Goal: Task Accomplishment & Management: Use online tool/utility

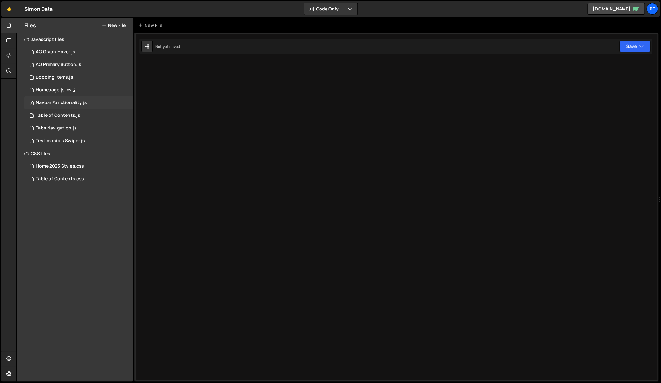
drag, startPoint x: 0, startPoint y: 0, endPoint x: 68, endPoint y: 97, distance: 118.6
click at [68, 97] on div "1 Navbar Functionality.js 0" at bounding box center [78, 102] width 109 height 13
click at [230, 113] on div at bounding box center [396, 207] width 524 height 348
click at [636, 8] on icon at bounding box center [636, 9] width 6 height 4
click at [66, 97] on div "1 Navbar Functionality.js 0" at bounding box center [78, 102] width 109 height 13
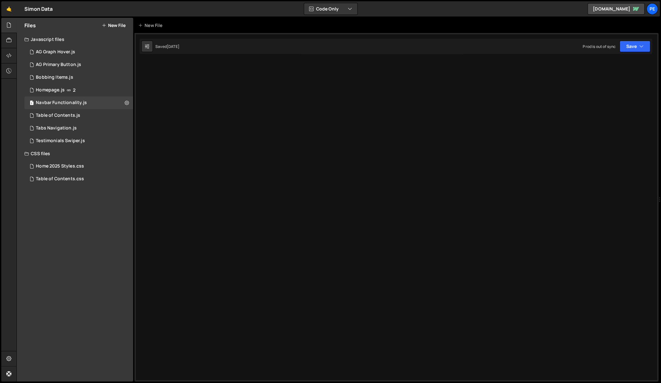
click at [358, 91] on div at bounding box center [396, 207] width 524 height 348
click at [176, 49] on div "[DATE]" at bounding box center [173, 46] width 13 height 5
click at [69, 92] on icon at bounding box center [69, 90] width 4 height 5
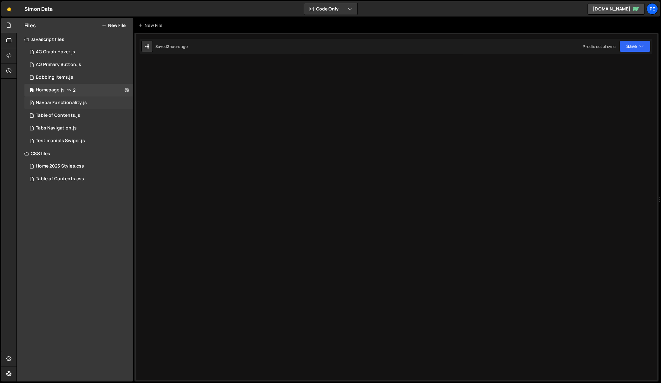
click at [71, 100] on div "Navbar Functionality.js" at bounding box center [61, 103] width 51 height 6
click at [74, 49] on div "1 AG Graph Hover.js 0" at bounding box center [78, 52] width 109 height 13
click at [72, 62] on div "AG Primary Button.js" at bounding box center [58, 65] width 45 height 6
click at [656, 9] on div "Pe" at bounding box center [652, 8] width 11 height 11
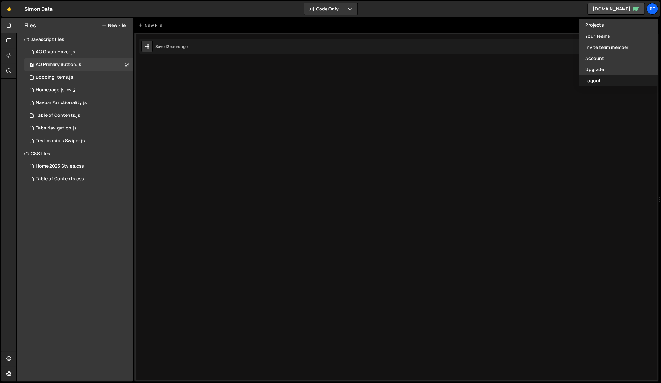
click at [637, 82] on button "Logout" at bounding box center [618, 80] width 79 height 11
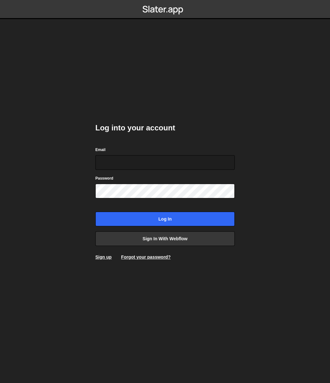
type input "[EMAIL_ADDRESS][DOMAIN_NAME]"
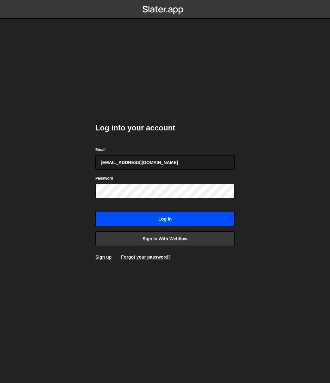
click at [105, 217] on input "Log in" at bounding box center [165, 219] width 140 height 15
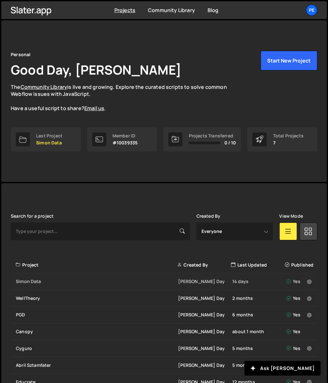
click at [77, 283] on div "Simon Data" at bounding box center [97, 281] width 162 height 6
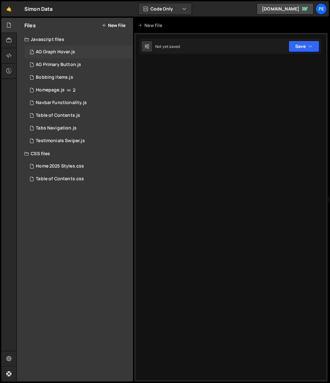
click at [69, 56] on div "1 AG Graph Hover.js 0" at bounding box center [78, 52] width 109 height 13
click at [72, 62] on div "AG Primary Button.js" at bounding box center [58, 65] width 45 height 6
click at [80, 81] on div "1 Bobbing Items.js 0" at bounding box center [78, 77] width 109 height 13
click at [81, 54] on div "1 AG Graph Hover.js 0" at bounding box center [78, 52] width 109 height 13
click at [207, 69] on div at bounding box center [230, 207] width 193 height 348
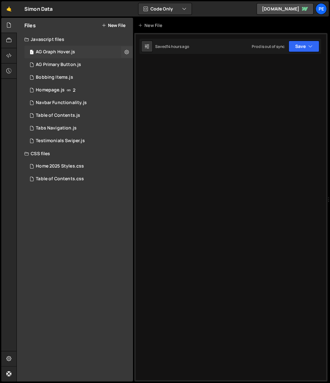
click at [83, 52] on div "1 AG Graph Hover.js 0" at bounding box center [78, 52] width 109 height 13
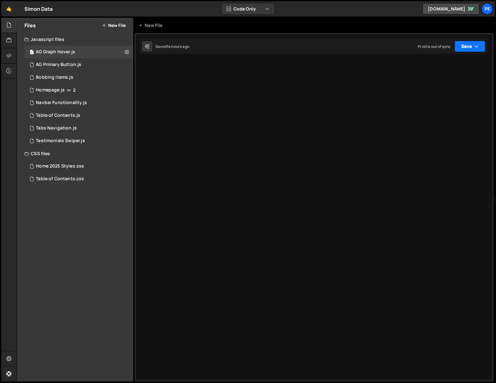
click at [330, 46] on button "Save" at bounding box center [469, 46] width 31 height 11
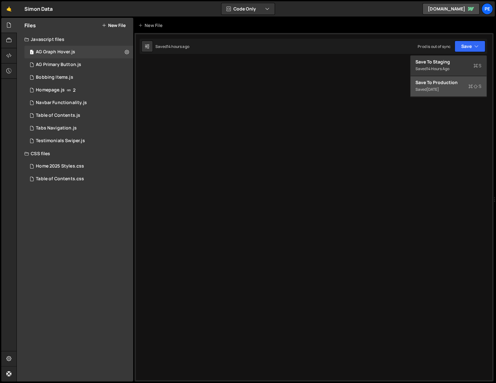
click at [330, 85] on div "Save to Production S" at bounding box center [448, 82] width 66 height 6
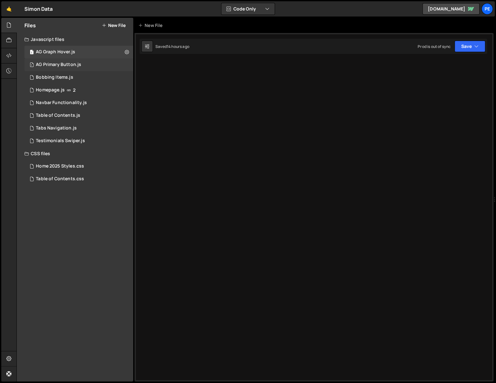
click at [64, 61] on div "1 AG Primary Button.js 0" at bounding box center [78, 64] width 109 height 13
click at [63, 75] on div "Bobbing Items.js" at bounding box center [54, 78] width 37 height 6
click at [65, 90] on div "2 Homepage.js 2" at bounding box center [78, 90] width 109 height 13
click at [65, 80] on div "1 Bobbing Items.js 0" at bounding box center [78, 77] width 109 height 13
click at [330, 49] on icon "button" at bounding box center [476, 46] width 4 height 6
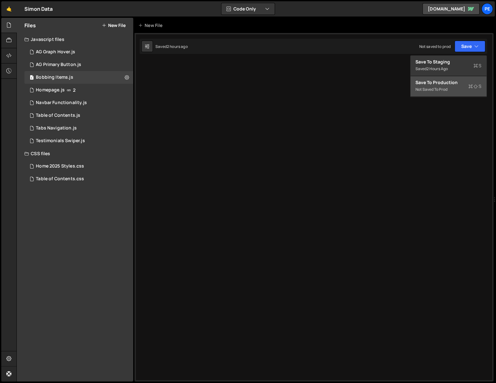
click at [330, 87] on div "Not saved to prod" at bounding box center [448, 90] width 66 height 8
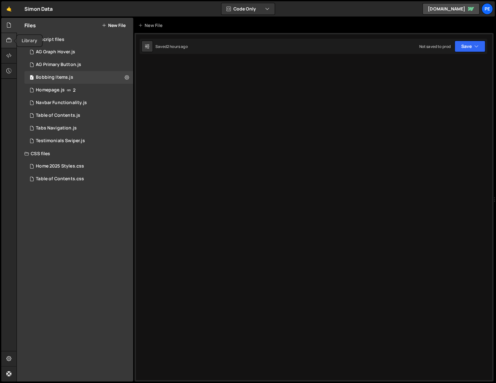
click at [11, 36] on div at bounding box center [9, 40] width 16 height 15
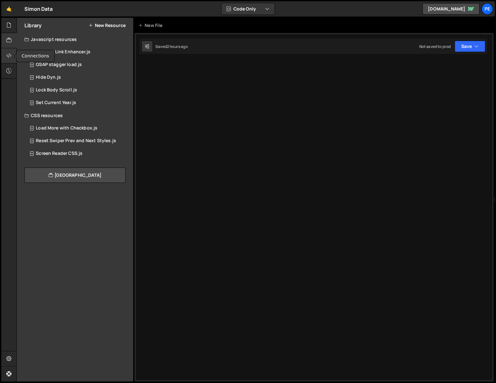
click at [6, 55] on icon at bounding box center [8, 55] width 5 height 7
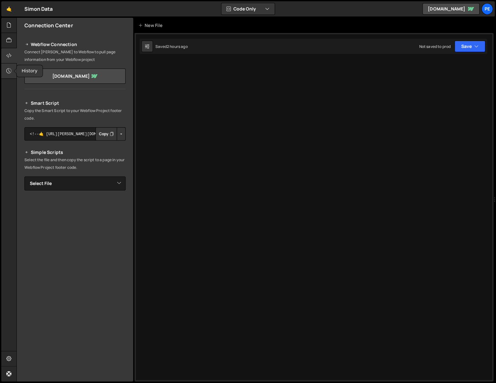
click at [8, 68] on icon at bounding box center [8, 70] width 5 height 7
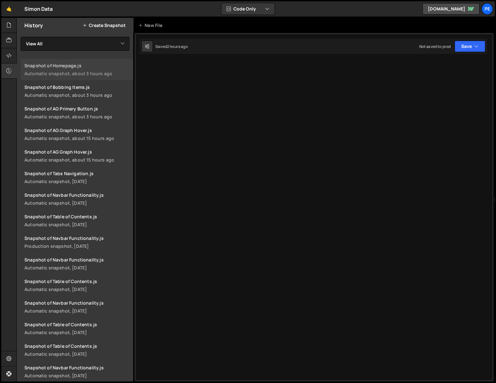
click at [63, 66] on div "Snapshot of Homepage.js" at bounding box center [76, 65] width 105 height 6
click at [3, 56] on div at bounding box center [9, 55] width 16 height 15
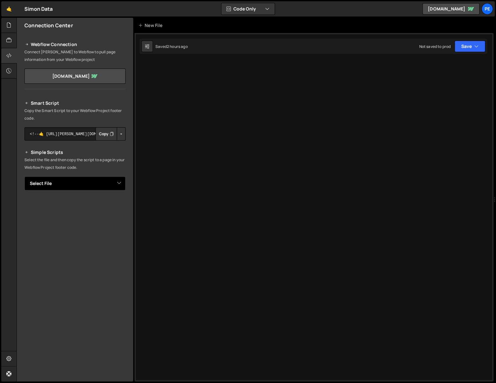
click at [77, 179] on select "Select File AG Graph Hover.js AG Primary Button.js Bobbing Items.js Homepage.js…" at bounding box center [74, 183] width 101 height 14
click at [27, 42] on icon at bounding box center [27, 45] width 4 height 8
click at [60, 78] on link "[DOMAIN_NAME]" at bounding box center [74, 76] width 101 height 15
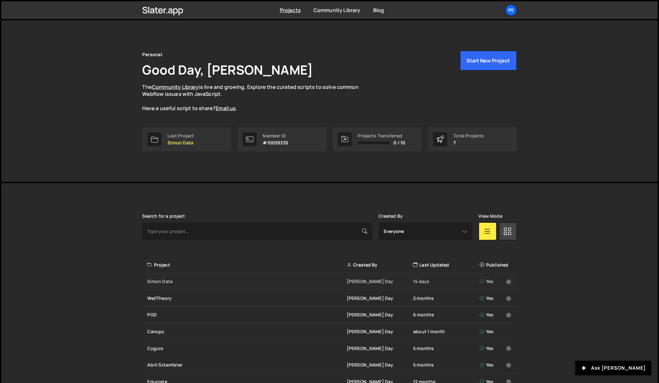
click at [186, 282] on div "Simon Data" at bounding box center [246, 281] width 199 height 6
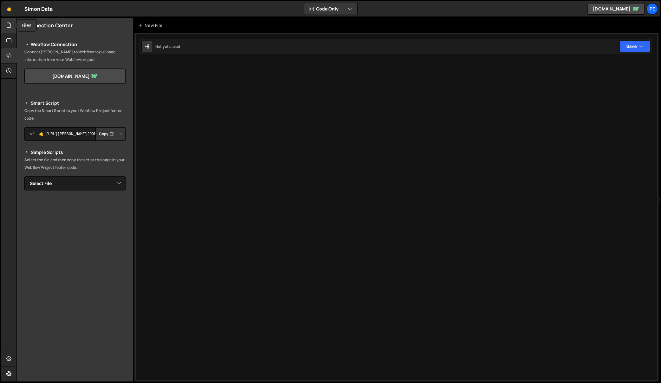
click at [4, 26] on div at bounding box center [9, 25] width 16 height 15
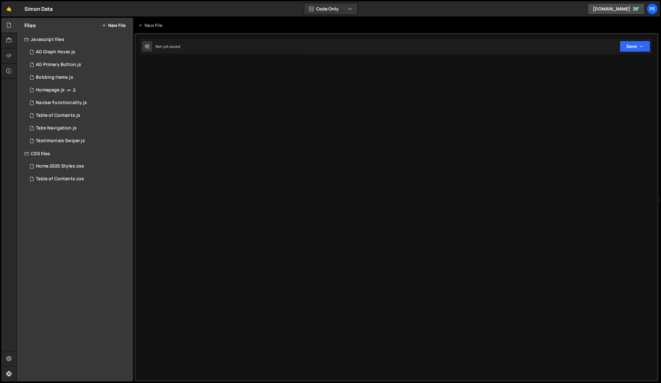
click at [55, 149] on div "CSS files" at bounding box center [75, 153] width 116 height 13
click at [56, 143] on div "Testimonials Swiper.js" at bounding box center [60, 141] width 49 height 6
click at [47, 152] on div "CSS files" at bounding box center [75, 153] width 116 height 13
click at [53, 163] on div "Home 2025 Styles.css 0" at bounding box center [79, 166] width 111 height 13
click at [60, 176] on div "Table of Contents.css" at bounding box center [60, 179] width 48 height 6
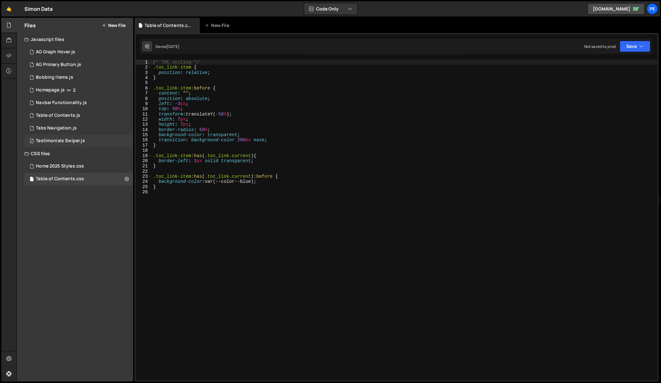
click at [62, 145] on div "1 Testimonials Swiper.js 0" at bounding box center [78, 140] width 109 height 13
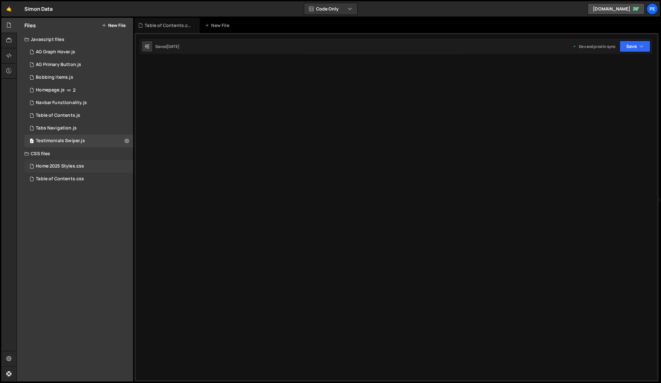
click at [65, 166] on div "Home 2025 Styles.css" at bounding box center [60, 166] width 48 height 6
click at [63, 177] on div "Table of Contents.css" at bounding box center [60, 179] width 48 height 6
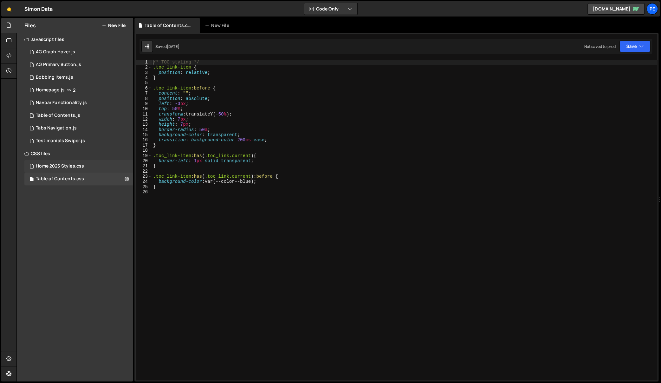
click at [66, 165] on div "Home 2025 Styles.css" at bounding box center [60, 166] width 48 height 6
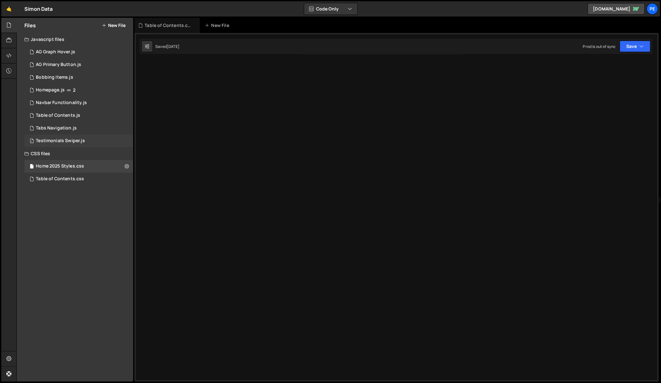
click at [66, 143] on div "Testimonials Swiper.js" at bounding box center [60, 141] width 49 height 6
click at [67, 127] on div "Tabs Navigation.js" at bounding box center [56, 128] width 41 height 6
click at [71, 115] on div "Table of Contents.js" at bounding box center [58, 116] width 44 height 6
click at [65, 164] on div "Home 2025 Styles.css" at bounding box center [60, 166] width 48 height 6
click at [65, 170] on div "Home 2025 Styles.css 0" at bounding box center [79, 166] width 111 height 13
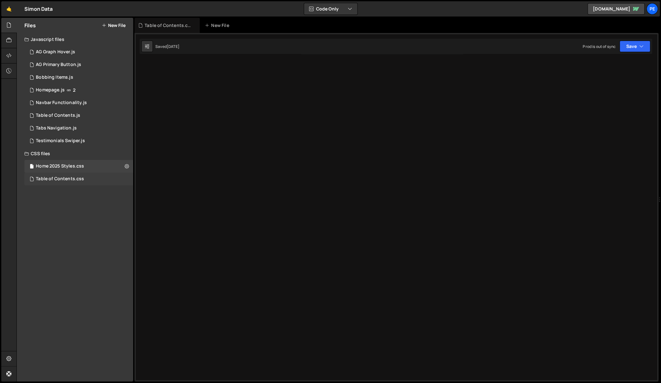
click at [69, 175] on div "Table of Contents.css 0" at bounding box center [79, 179] width 111 height 13
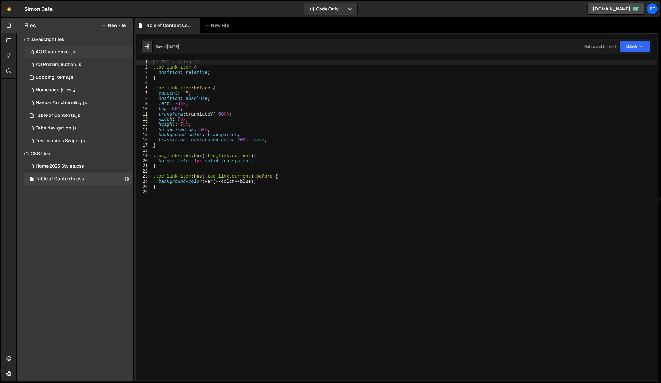
click at [78, 50] on div "1 AG Graph Hover.js 0" at bounding box center [78, 52] width 109 height 13
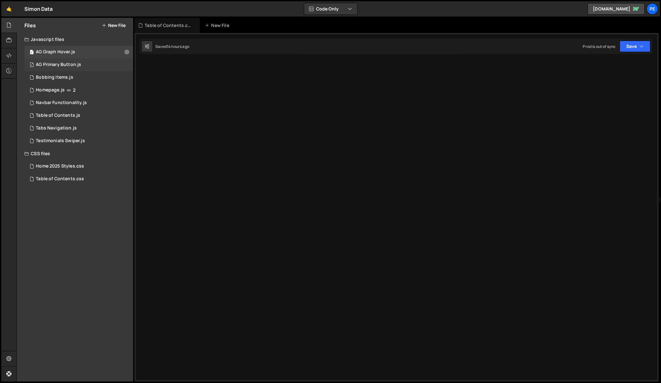
click at [88, 64] on div "1 AG Primary Button.js 0" at bounding box center [78, 64] width 109 height 13
click at [87, 74] on div "1 Bobbing Items.js 0" at bounding box center [78, 77] width 109 height 13
click at [79, 95] on div "2 Homepage.js 2" at bounding box center [78, 90] width 109 height 13
click at [79, 108] on div "1 Navbar Functionality.js 0" at bounding box center [78, 102] width 109 height 13
click at [79, 116] on div "Table of Contents.js" at bounding box center [58, 116] width 44 height 6
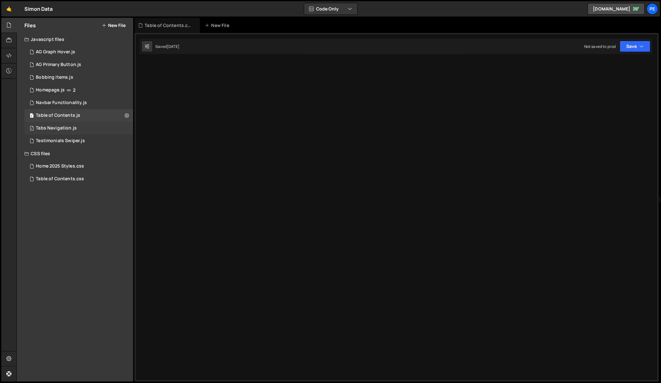
click at [79, 127] on div "1 Tabs Navigation.js 0" at bounding box center [78, 128] width 109 height 13
click at [78, 135] on div "1 Testimonials Swiper.js 0" at bounding box center [78, 140] width 109 height 13
click at [214, 30] on div "New File" at bounding box center [220, 25] width 38 height 15
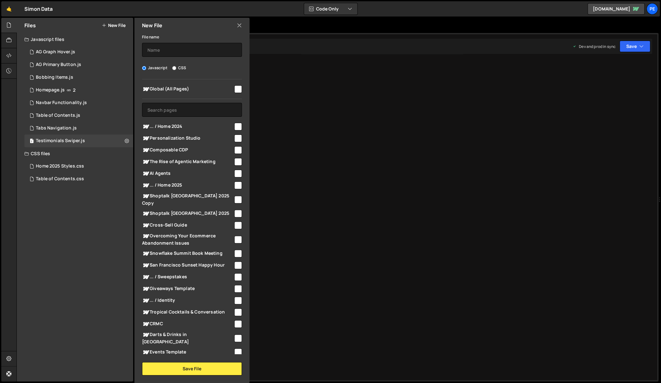
click at [240, 25] on icon at bounding box center [239, 25] width 5 height 7
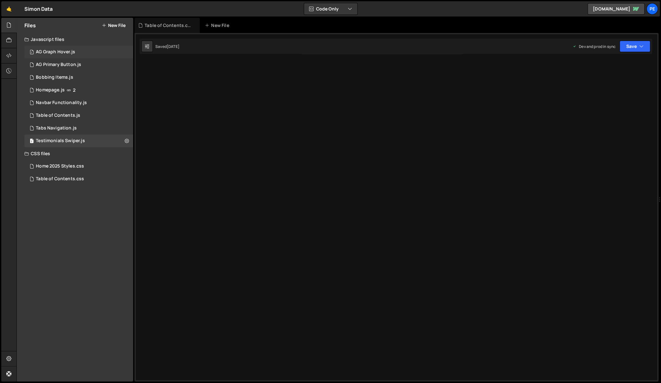
click at [122, 49] on div "1 AG Graph Hover.js 0" at bounding box center [78, 52] width 109 height 13
click at [126, 52] on icon at bounding box center [127, 52] width 4 height 6
type input "AG Graph Hover"
radio input "true"
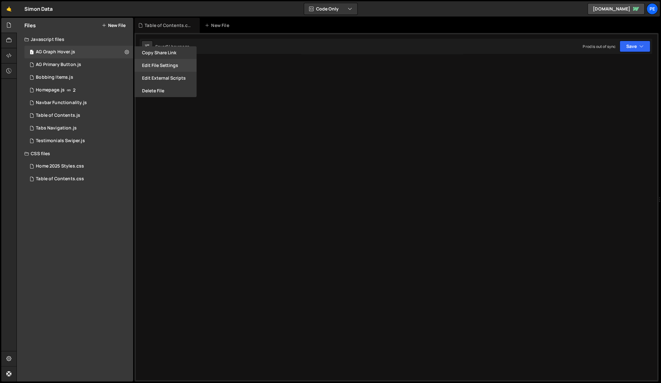
click at [154, 63] on button "Edit File Settings" at bounding box center [165, 65] width 62 height 13
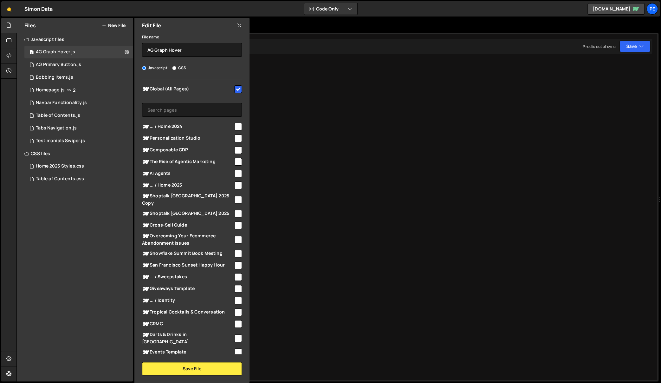
click at [236, 88] on input "checkbox" at bounding box center [238, 89] width 8 height 8
checkbox input "true"
click at [203, 365] on button "Save File" at bounding box center [192, 368] width 100 height 13
click at [238, 22] on icon at bounding box center [239, 25] width 5 height 7
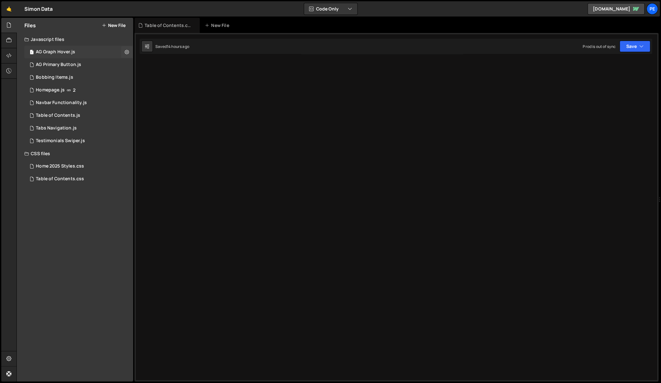
click at [86, 58] on div "1 AG Graph Hover.js 0" at bounding box center [78, 52] width 109 height 13
click at [84, 62] on div "1 AG Primary Button.js 0" at bounding box center [78, 64] width 109 height 13
click at [59, 55] on div "1 AG Graph Hover.js 0" at bounding box center [78, 52] width 109 height 13
click at [67, 69] on div "1 AG Primary Button.js 0" at bounding box center [78, 64] width 109 height 13
click at [68, 77] on div "Bobbing Items.js" at bounding box center [54, 78] width 37 height 6
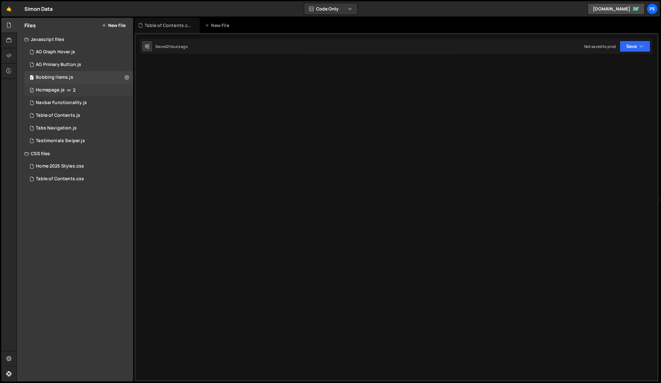
click at [68, 90] on icon at bounding box center [69, 90] width 4 height 5
click at [78, 102] on div "Navbar Functionality.js" at bounding box center [61, 103] width 51 height 6
click at [61, 114] on div "Table of Contents.js" at bounding box center [58, 116] width 44 height 6
click at [64, 127] on div "Tabs Navigation.js" at bounding box center [56, 128] width 41 height 6
click at [73, 141] on div "Testimonials Swiper.js" at bounding box center [60, 141] width 49 height 6
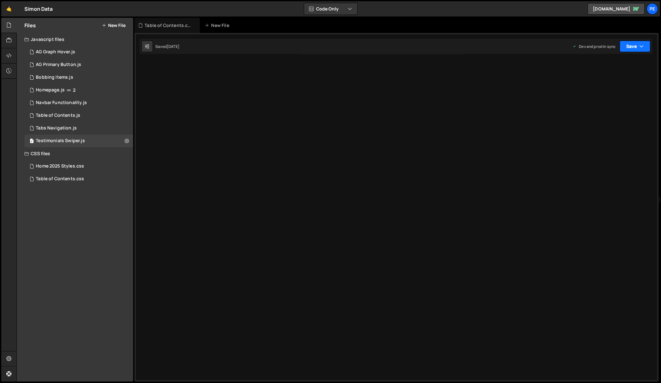
click at [647, 46] on button "Save" at bounding box center [635, 46] width 31 height 11
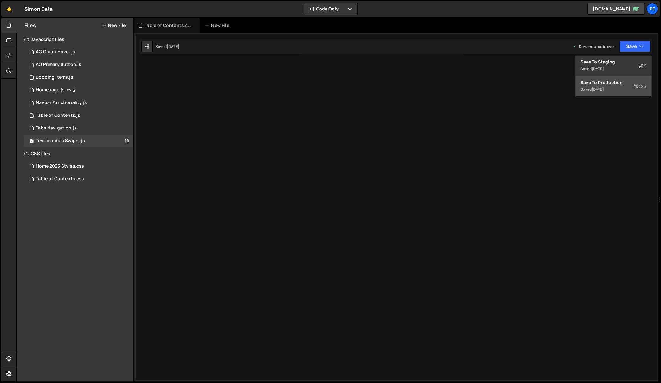
click at [612, 86] on div "Saved 1 week ago" at bounding box center [614, 90] width 66 height 8
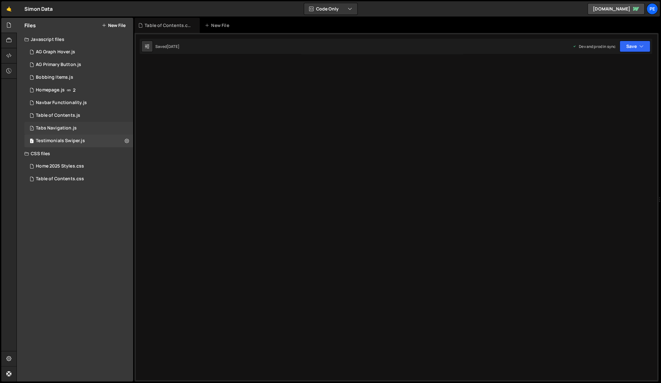
click at [89, 128] on div "1 Tabs Navigation.js 0" at bounding box center [78, 128] width 109 height 13
click at [627, 44] on button "Save" at bounding box center [635, 46] width 31 height 11
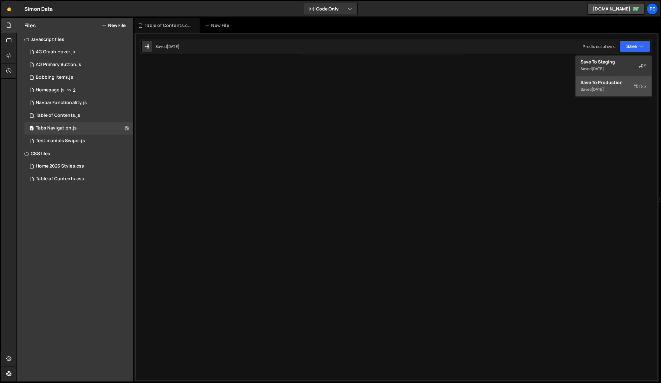
click at [625, 82] on div "Save to Production S" at bounding box center [614, 82] width 66 height 6
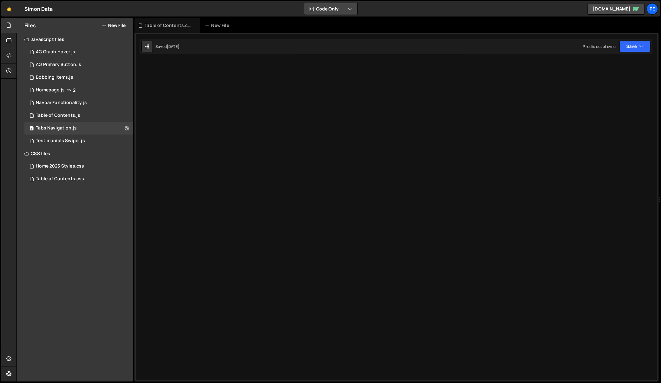
click at [316, 13] on button "Code Only" at bounding box center [330, 8] width 53 height 11
click at [327, 22] on button "Code Only" at bounding box center [330, 22] width 53 height 11
click at [330, 12] on button "Code Only" at bounding box center [330, 8] width 53 height 11
click at [329, 29] on button "Code + Tools" at bounding box center [330, 34] width 53 height 11
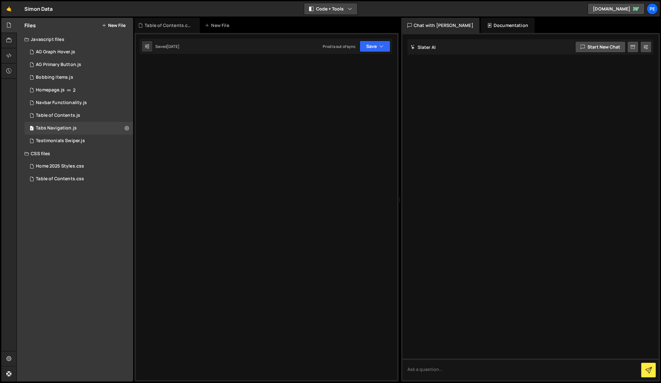
click at [350, 7] on icon "button" at bounding box center [350, 9] width 4 height 6
click at [345, 21] on button "Code Only" at bounding box center [330, 22] width 53 height 11
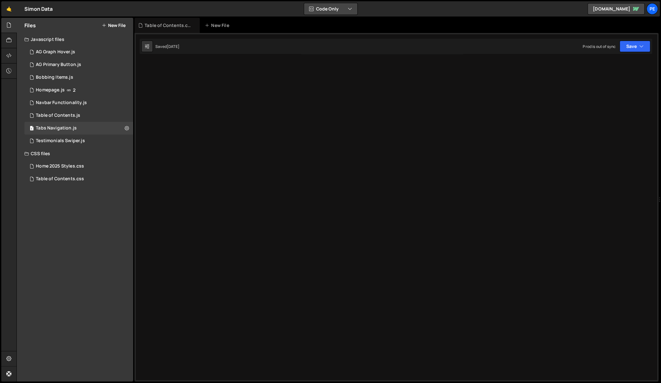
click at [347, 6] on button "Code Only" at bounding box center [330, 8] width 53 height 11
click at [338, 41] on button "Tools Only" at bounding box center [330, 45] width 53 height 11
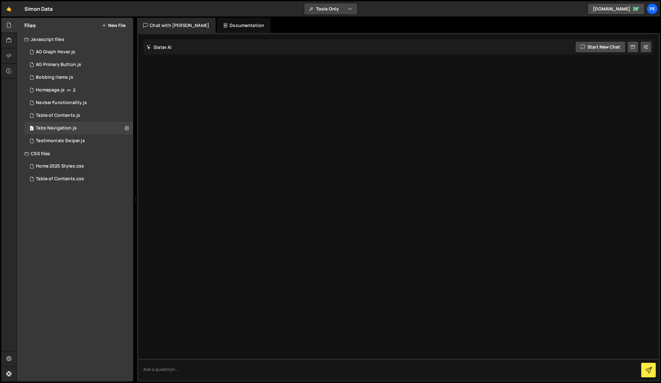
drag, startPoint x: 347, startPoint y: 7, endPoint x: 346, endPoint y: 11, distance: 4.7
click at [348, 7] on icon "button" at bounding box center [350, 9] width 4 height 6
click at [342, 23] on button "Code Only" at bounding box center [330, 22] width 53 height 11
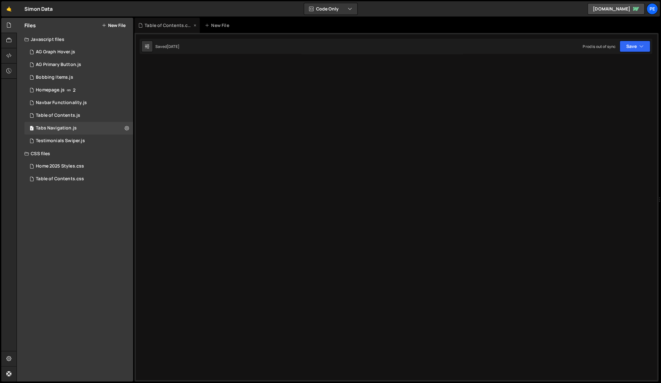
click at [159, 27] on div "Table of Contents.css" at bounding box center [169, 25] width 48 height 6
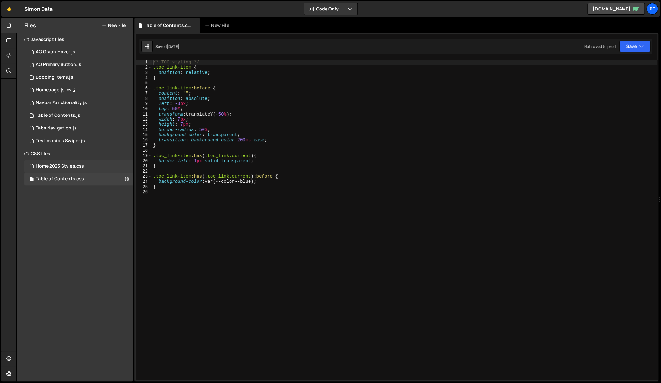
click at [51, 162] on div "Home 2025 Styles.css 0" at bounding box center [79, 166] width 111 height 13
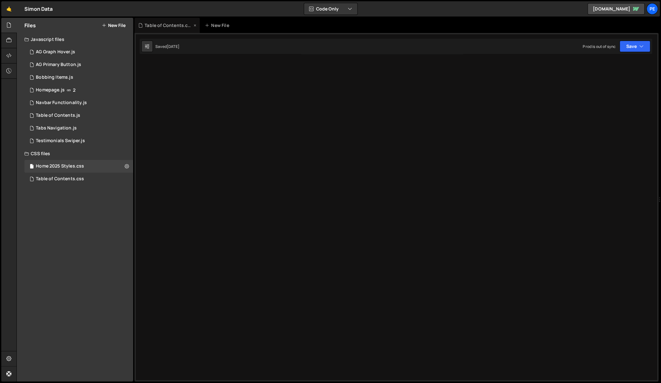
click at [179, 23] on div "Table of Contents.css" at bounding box center [169, 25] width 48 height 6
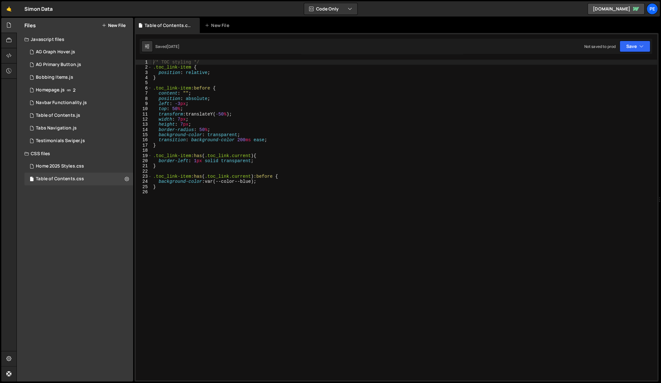
click at [92, 40] on div "Javascript files" at bounding box center [75, 39] width 116 height 13
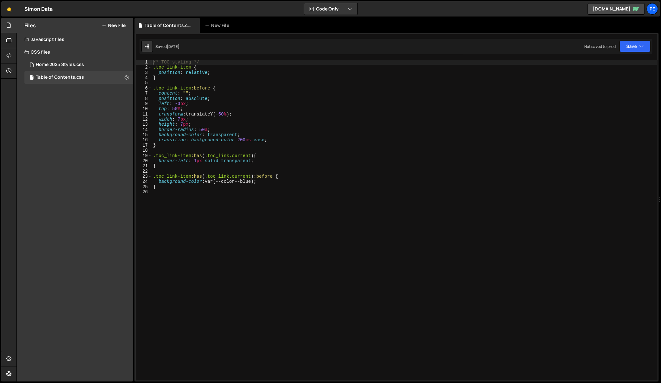
click at [83, 38] on div "Javascript files" at bounding box center [75, 39] width 116 height 13
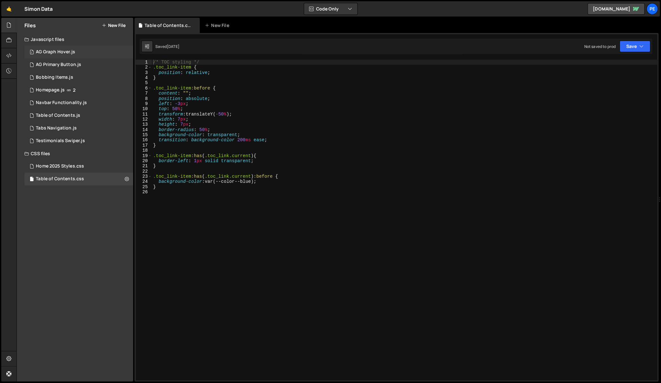
click at [77, 49] on div "1 AG Graph Hover.js 0" at bounding box center [79, 52] width 111 height 13
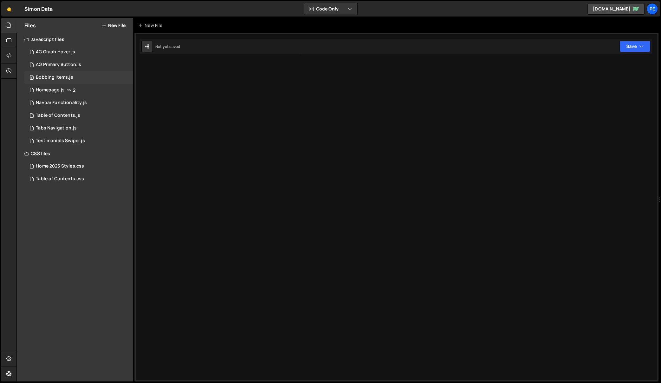
click at [71, 75] on div "Bobbing Items.js" at bounding box center [54, 78] width 37 height 6
